Goal: Navigation & Orientation: Find specific page/section

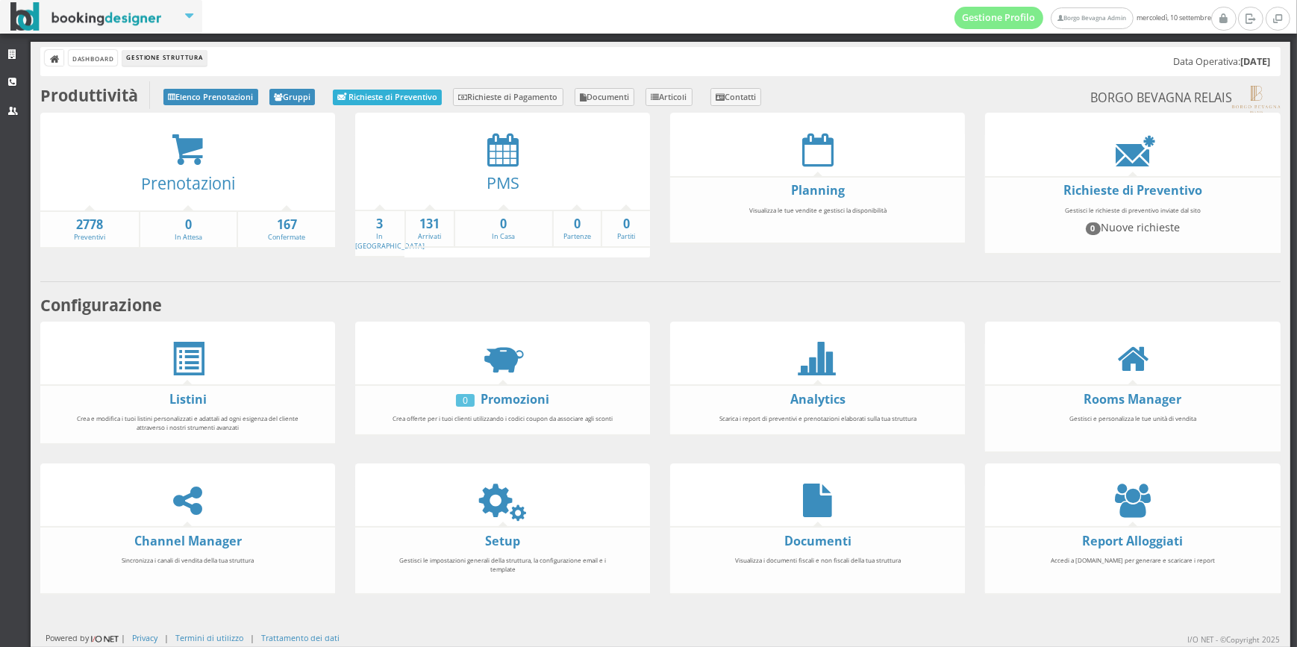
click at [354, 97] on link "Richieste di Preventivo" at bounding box center [387, 98] width 109 height 16
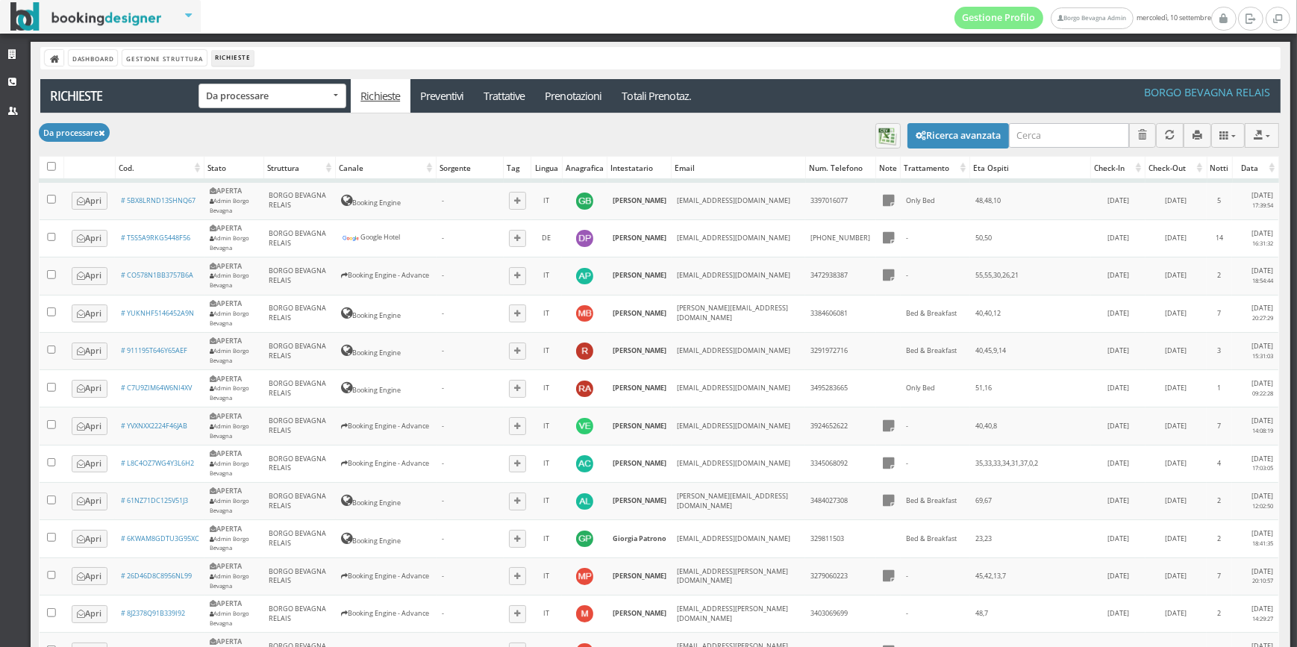
scroll to position [6, 0]
